Goal: Information Seeking & Learning: Learn about a topic

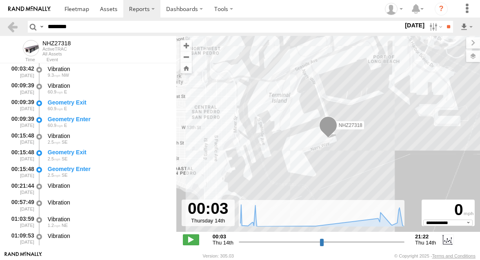
select select "**********"
click at [50, 27] on input "********" at bounding box center [223, 27] width 359 height 12
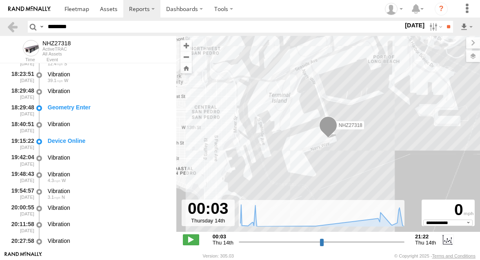
click at [50, 27] on input "********" at bounding box center [223, 27] width 359 height 12
type input "********"
click at [445, 34] on header "Search Query Asset ID Asset Label Registration Manufacturer Model VIN Job ID" at bounding box center [240, 27] width 480 height 18
click at [445, 22] on input "**" at bounding box center [448, 27] width 9 height 12
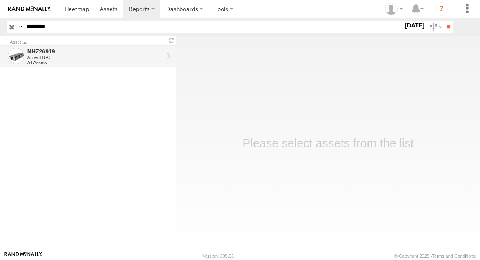
click at [119, 49] on div "NHZ26919" at bounding box center [95, 51] width 136 height 7
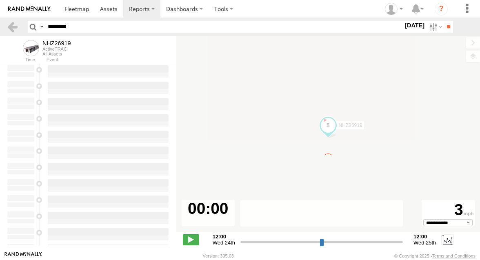
type input "**********"
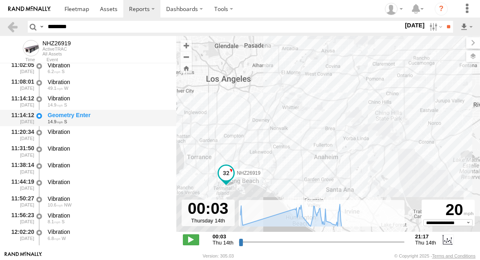
scroll to position [752, 0]
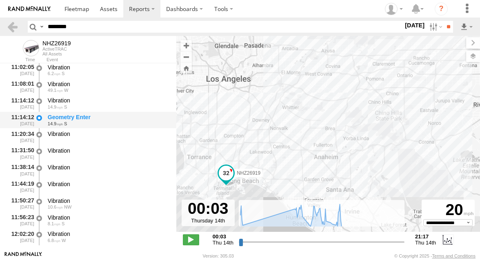
click at [104, 124] on div "14.9 S" at bounding box center [108, 123] width 121 height 5
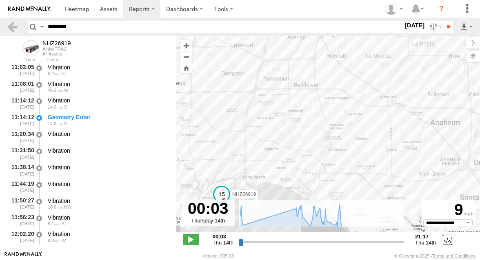
drag, startPoint x: 234, startPoint y: 184, endPoint x: 242, endPoint y: 143, distance: 41.6
click at [242, 144] on div "NHZ26919" at bounding box center [328, 138] width 304 height 204
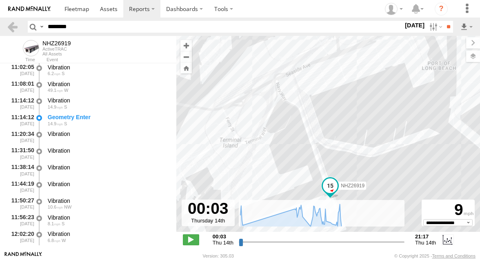
drag, startPoint x: 269, startPoint y: 116, endPoint x: 255, endPoint y: 85, distance: 34.3
click at [255, 85] on div "NHZ26919" at bounding box center [328, 138] width 304 height 204
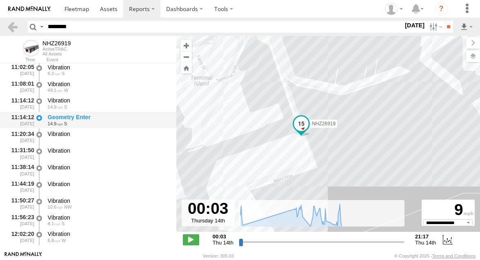
click at [102, 122] on div "14.9 S" at bounding box center [108, 123] width 121 height 5
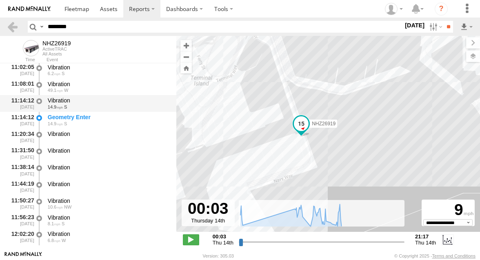
click at [103, 111] on div "Vibration 14.9 S" at bounding box center [108, 103] width 123 height 15
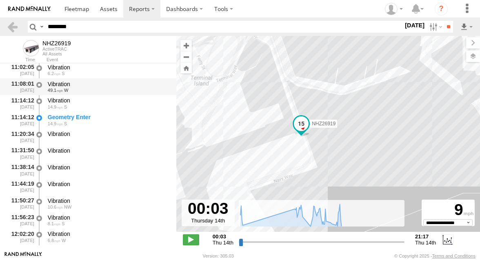
click at [103, 90] on div "49.1 W" at bounding box center [108, 90] width 121 height 5
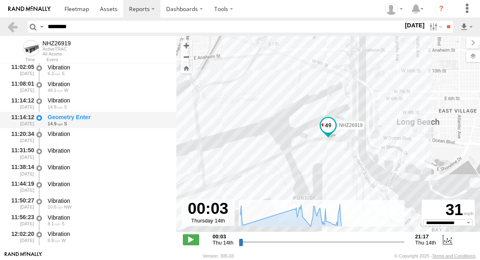
click at [93, 115] on div "Geometry Enter" at bounding box center [108, 116] width 121 height 7
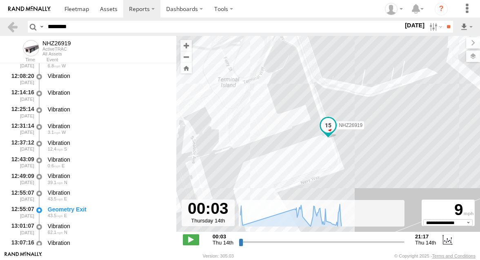
scroll to position [937, 0]
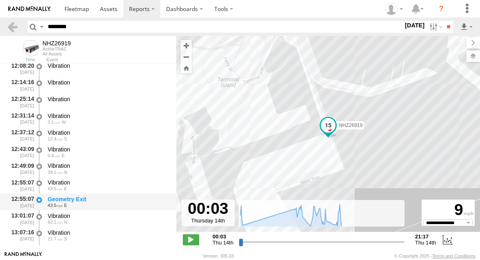
click at [84, 202] on div "Geometry Exit" at bounding box center [108, 198] width 121 height 7
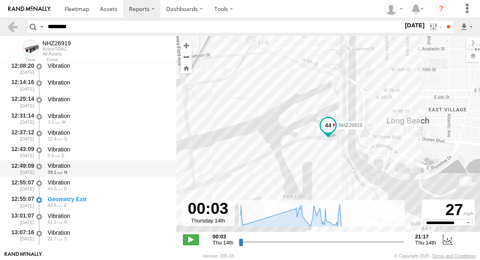
click at [87, 177] on div "12:49:09 08/14/2025 Vibration 39.1 N" at bounding box center [88, 168] width 176 height 17
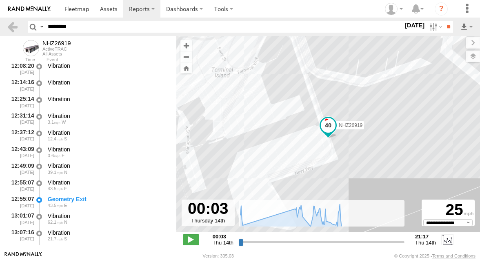
click at [67, 29] on input "********" at bounding box center [223, 27] width 359 height 12
paste input "**"
type input "**********"
click at [449, 31] on input "**" at bounding box center [448, 27] width 9 height 12
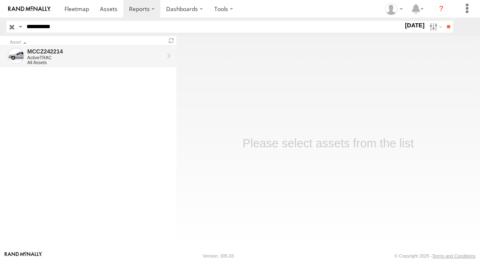
click at [117, 58] on div "ActiveTRAC" at bounding box center [95, 57] width 136 height 5
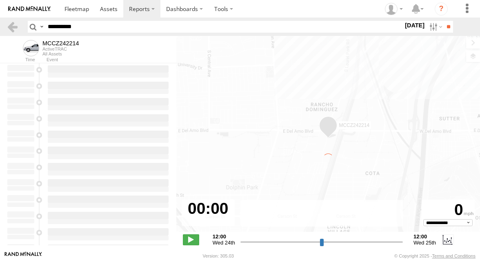
type input "**********"
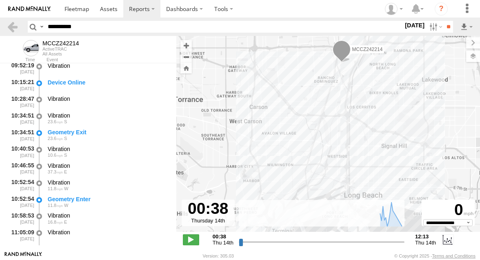
scroll to position [55, 0]
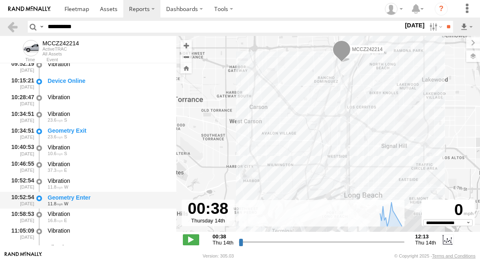
click at [127, 194] on div "Geometry Enter" at bounding box center [108, 197] width 121 height 7
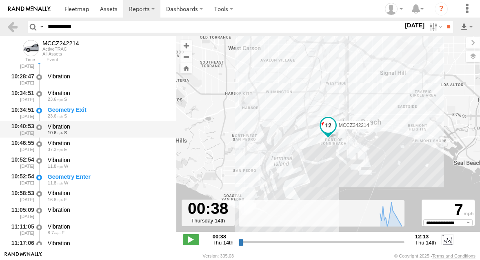
scroll to position [82, 0]
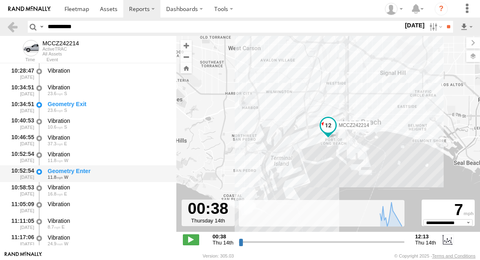
click at [108, 173] on div "Geometry Enter" at bounding box center [108, 170] width 121 height 7
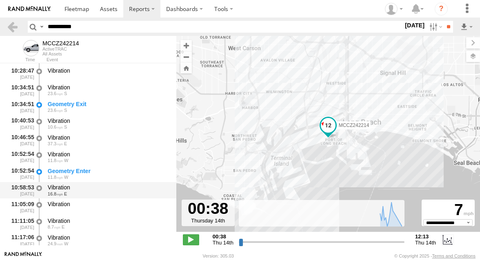
click at [106, 194] on div "16.8 E" at bounding box center [108, 193] width 121 height 5
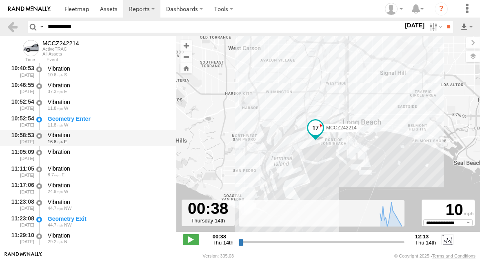
scroll to position [162, 0]
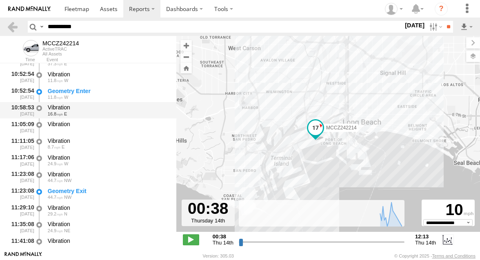
click at [106, 194] on div "Geometry Exit" at bounding box center [108, 190] width 121 height 7
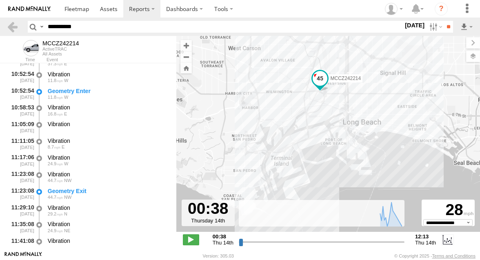
click at [49, 27] on input "**********" at bounding box center [223, 27] width 359 height 12
paste input "text"
type input "********"
click at [444, 26] on input "**" at bounding box center [448, 27] width 9 height 12
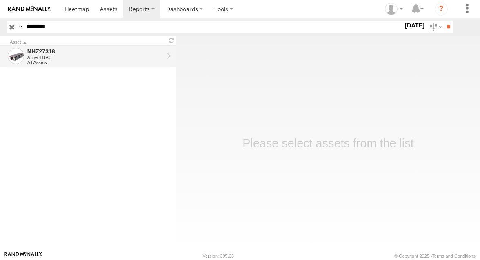
click at [113, 56] on div "ActiveTRAC" at bounding box center [95, 57] width 136 height 5
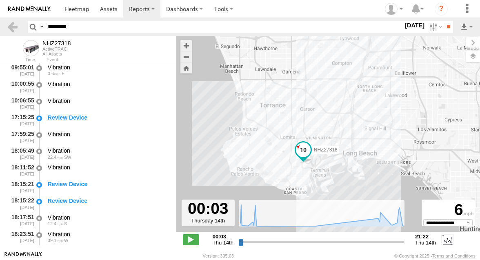
scroll to position [470, 0]
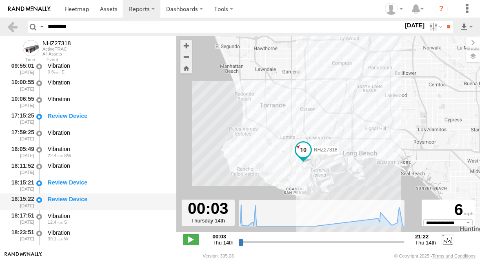
click at [97, 203] on div "Review Device" at bounding box center [108, 198] width 121 height 7
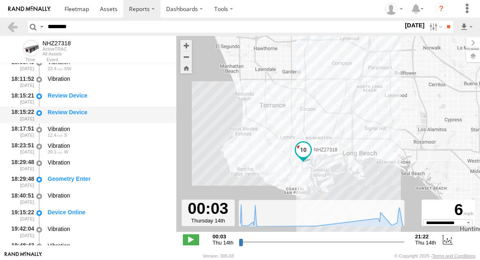
scroll to position [565, 0]
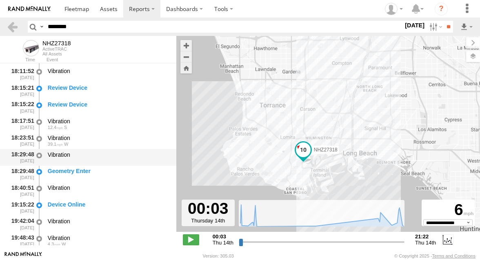
click at [98, 162] on div "Vibration" at bounding box center [108, 157] width 123 height 15
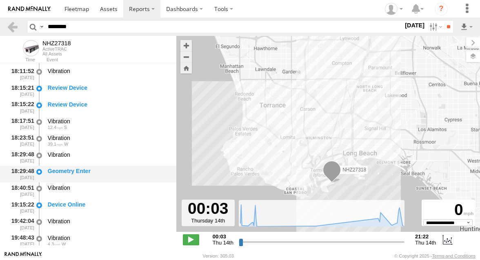
click at [97, 169] on div "Geometry Enter" at bounding box center [108, 170] width 121 height 7
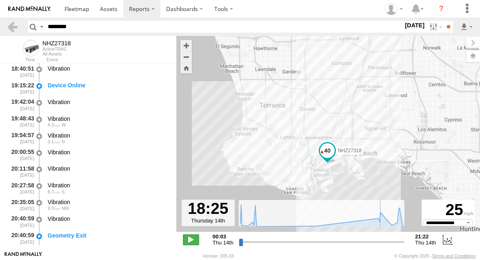
scroll to position [567, 0]
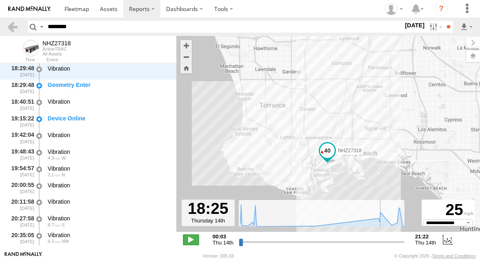
drag, startPoint x: 239, startPoint y: 240, endPoint x: 380, endPoint y: 231, distance: 140.7
click at [380, 238] on input "range" at bounding box center [322, 242] width 166 height 8
click at [191, 237] on span at bounding box center [191, 239] width 16 height 11
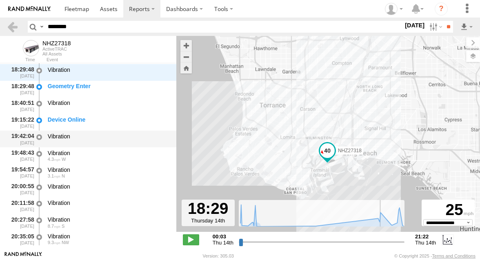
scroll to position [650, 0]
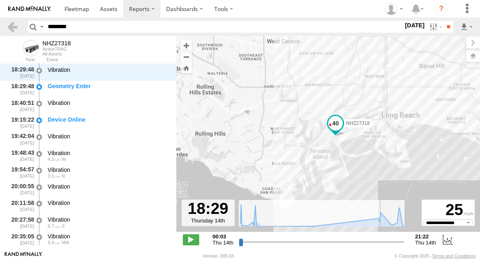
drag, startPoint x: 295, startPoint y: 175, endPoint x: 254, endPoint y: 144, distance: 51.7
click at [255, 145] on div "NHZ27318" at bounding box center [328, 138] width 304 height 204
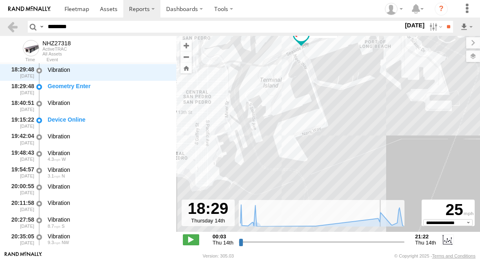
drag, startPoint x: 268, startPoint y: 141, endPoint x: 258, endPoint y: 153, distance: 16.0
click at [260, 153] on div "NHZ27318" at bounding box center [328, 138] width 304 height 204
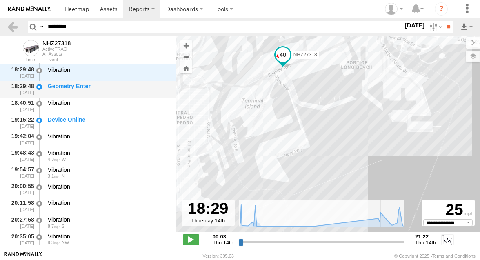
click at [120, 93] on div "Geometry Enter" at bounding box center [108, 89] width 123 height 15
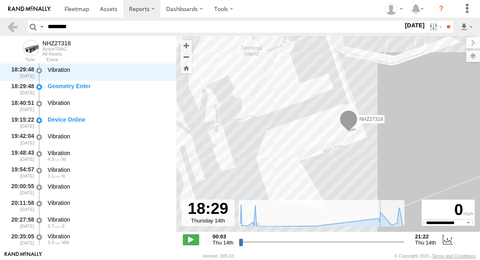
drag, startPoint x: 252, startPoint y: 155, endPoint x: 247, endPoint y: 155, distance: 5.4
click at [247, 155] on div "NHZ27318" at bounding box center [328, 138] width 304 height 204
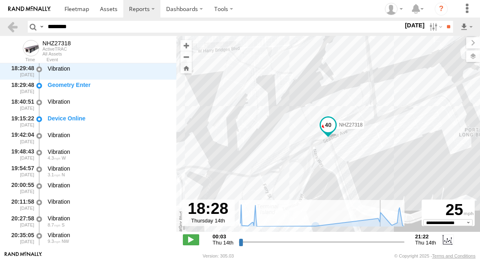
scroll to position [651, 0]
click at [380, 242] on input "range" at bounding box center [322, 242] width 166 height 8
click at [190, 237] on span at bounding box center [191, 239] width 16 height 11
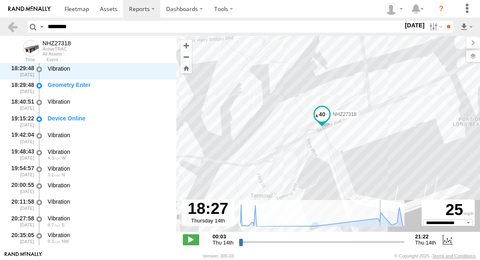
drag, startPoint x: 248, startPoint y: 191, endPoint x: 242, endPoint y: 179, distance: 13.9
click at [242, 179] on div "NHZ27318" at bounding box center [328, 138] width 304 height 204
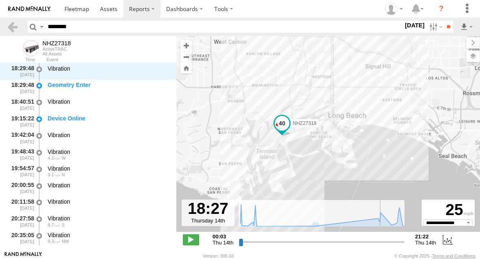
drag, startPoint x: 269, startPoint y: 175, endPoint x: 269, endPoint y: 152, distance: 22.4
click at [269, 152] on div "NHZ27318" at bounding box center [328, 138] width 304 height 204
click at [191, 238] on span at bounding box center [191, 239] width 16 height 11
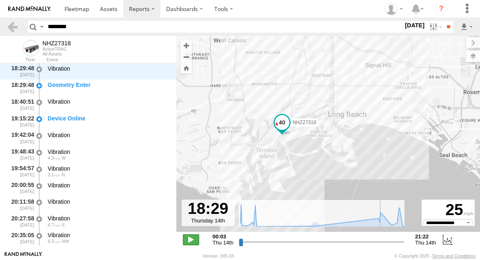
click at [191, 238] on span at bounding box center [191, 239] width 16 height 11
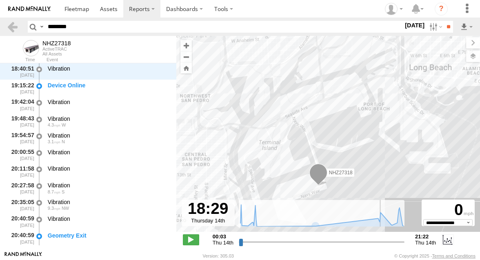
drag, startPoint x: 264, startPoint y: 161, endPoint x: 250, endPoint y: 133, distance: 31.8
click at [250, 133] on div "NHZ27318" at bounding box center [328, 138] width 304 height 204
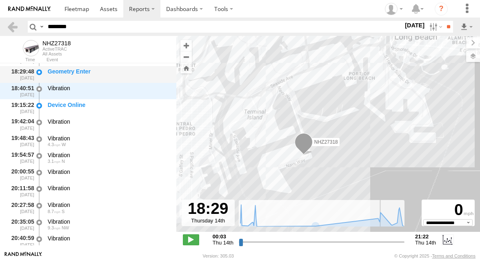
scroll to position [663, 0]
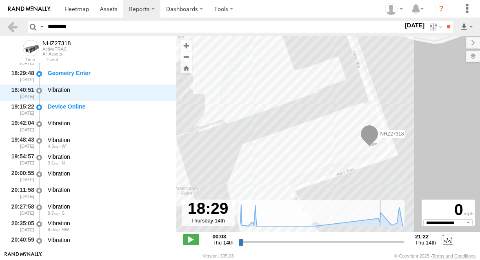
drag, startPoint x: 272, startPoint y: 159, endPoint x: 265, endPoint y: 157, distance: 6.8
click at [266, 157] on div "NHZ27318" at bounding box center [328, 138] width 304 height 204
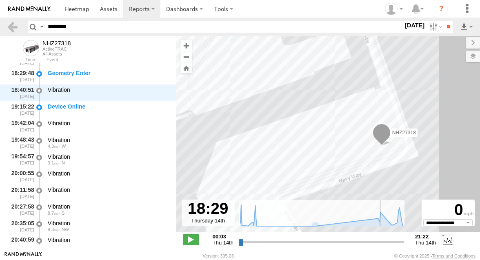
drag, startPoint x: 322, startPoint y: 138, endPoint x: 317, endPoint y: 122, distance: 16.9
click at [317, 122] on div "NHZ27318" at bounding box center [328, 138] width 304 height 204
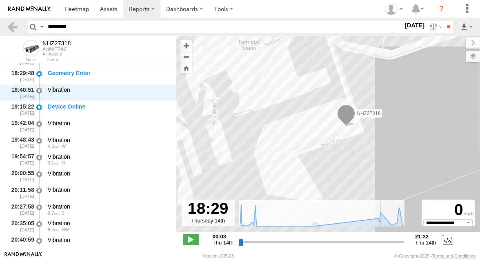
click at [317, 122] on div "NHZ27318" at bounding box center [328, 138] width 304 height 204
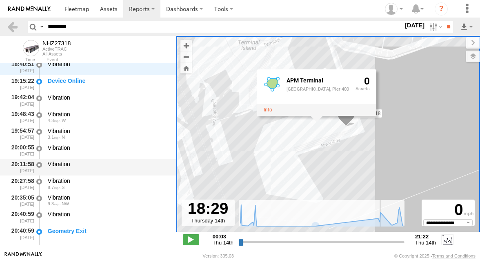
scroll to position [719, 0]
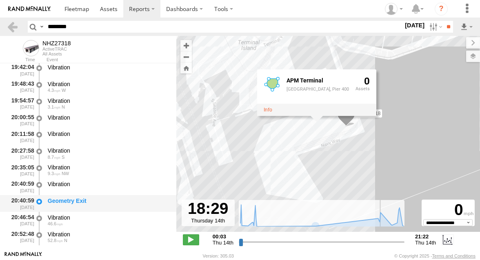
click at [78, 203] on div "Geometry Exit" at bounding box center [108, 200] width 121 height 7
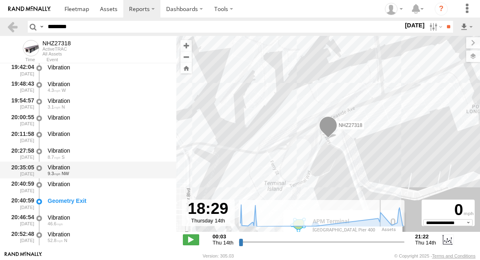
click at [91, 162] on div "20:35:05 [DATE] Vibration 9.3 NW" at bounding box center [88, 170] width 176 height 17
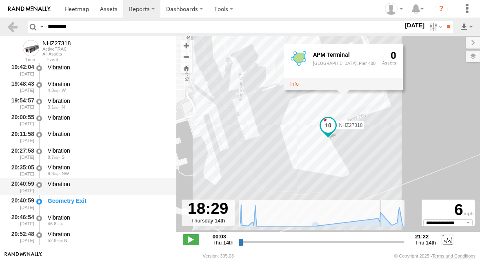
click at [113, 182] on div "Vibration" at bounding box center [108, 183] width 121 height 7
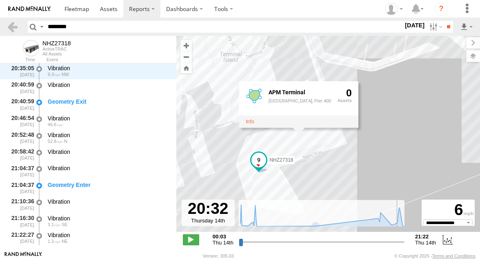
scroll to position [818, 0]
drag, startPoint x: 380, startPoint y: 239, endPoint x: 396, endPoint y: 238, distance: 15.9
click at [396, 238] on input "range" at bounding box center [322, 242] width 166 height 8
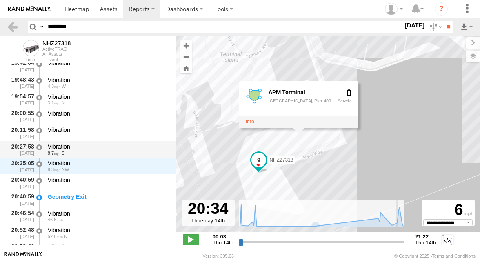
scroll to position [718, 0]
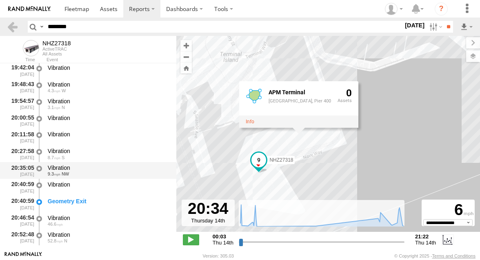
click at [115, 171] on div "Vibration" at bounding box center [108, 167] width 121 height 7
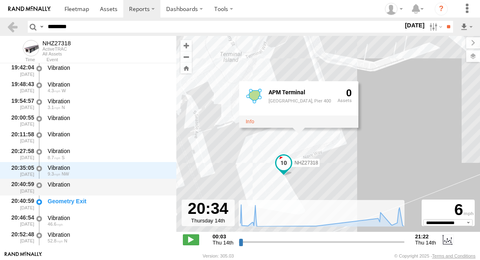
click at [112, 180] on div "Vibration" at bounding box center [108, 187] width 123 height 15
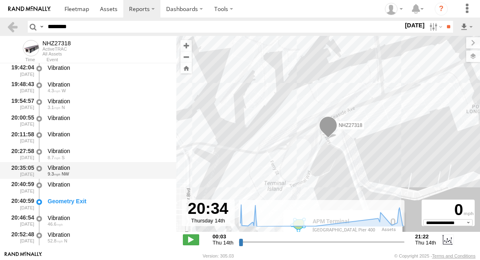
click at [112, 168] on div "Vibration" at bounding box center [108, 167] width 121 height 7
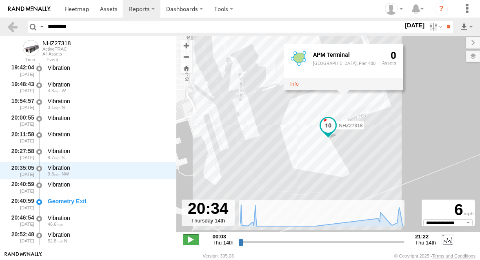
click at [191, 238] on span at bounding box center [191, 239] width 16 height 11
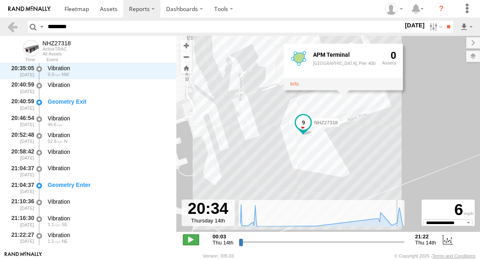
scroll to position [835, 0]
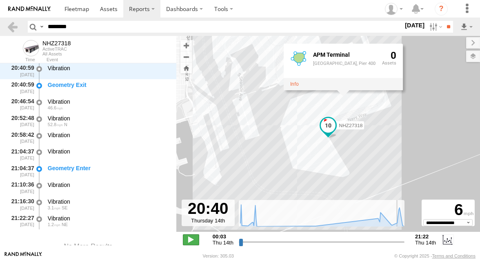
click at [191, 238] on span at bounding box center [191, 239] width 16 height 11
type input "**********"
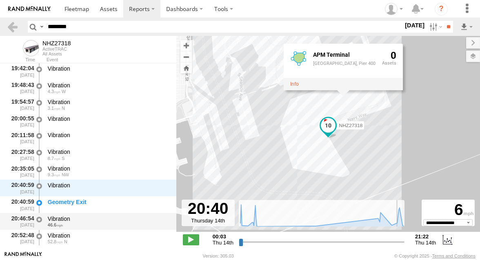
scroll to position [715, 0]
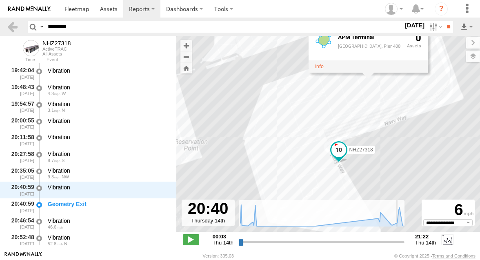
drag, startPoint x: 300, startPoint y: 117, endPoint x: 271, endPoint y: 116, distance: 29.8
click at [271, 116] on div "NHZ27318 APM Terminal APM Terminal, Pier 400 0" at bounding box center [328, 138] width 304 height 204
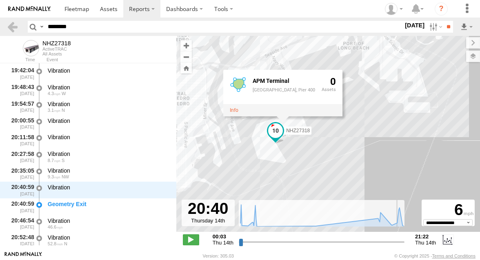
drag, startPoint x: 271, startPoint y: 116, endPoint x: 262, endPoint y: 135, distance: 20.3
click at [262, 135] on div "NHZ27318 APM Terminal APM Terminal, Pier 400 0" at bounding box center [328, 138] width 304 height 204
click at [264, 137] on div "NHZ27318 APM Terminal APM Terminal, Pier 400 0" at bounding box center [328, 138] width 304 height 204
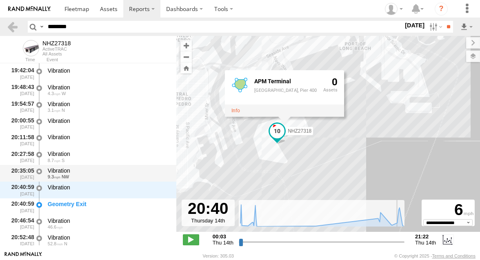
click at [115, 170] on div "Vibration" at bounding box center [108, 170] width 121 height 7
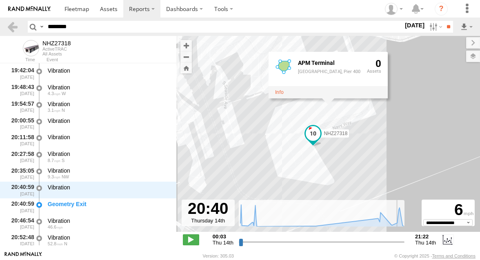
click at [239, 146] on div "NHZ27318 APM Terminal APM Terminal, Pier 400 0" at bounding box center [328, 138] width 304 height 204
